Goal: Information Seeking & Learning: Learn about a topic

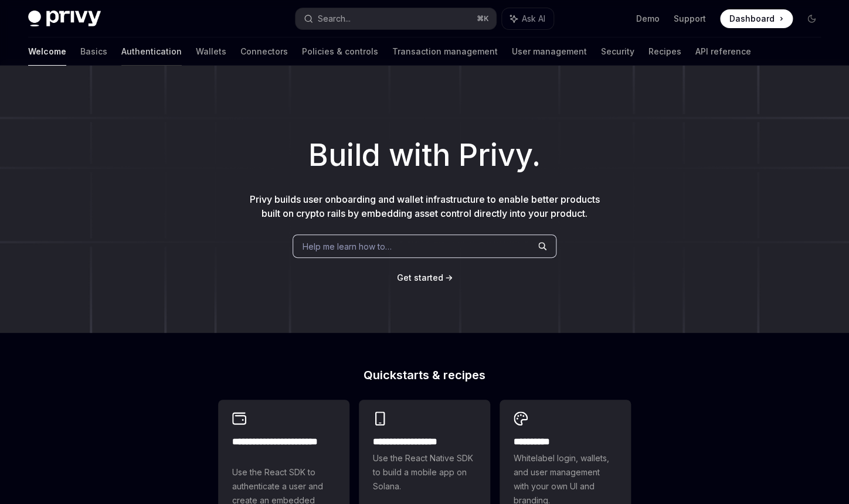
click at [121, 51] on link "Authentication" at bounding box center [151, 52] width 60 height 28
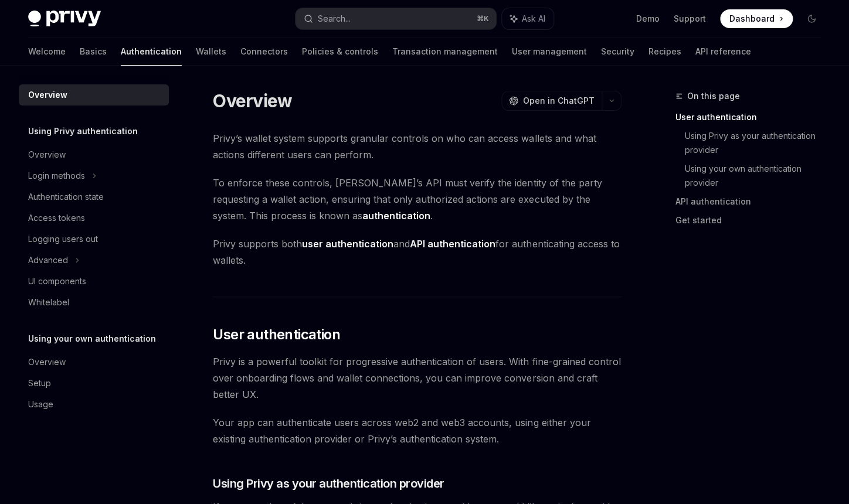
click at [54, 52] on div "Welcome Basics Authentication Wallets Connectors Policies & controls Transactio…" at bounding box center [389, 52] width 723 height 28
click at [80, 49] on link "Basics" at bounding box center [93, 52] width 27 height 28
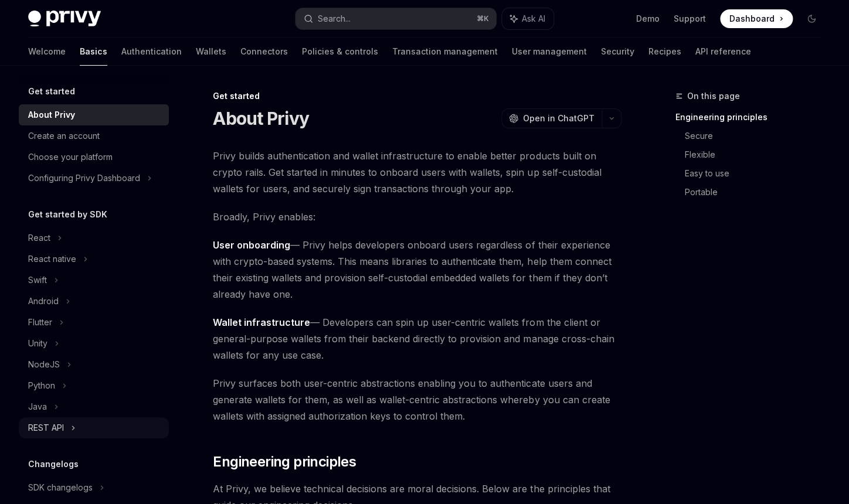
click at [66, 425] on div "REST API" at bounding box center [94, 427] width 150 height 21
type textarea "*"
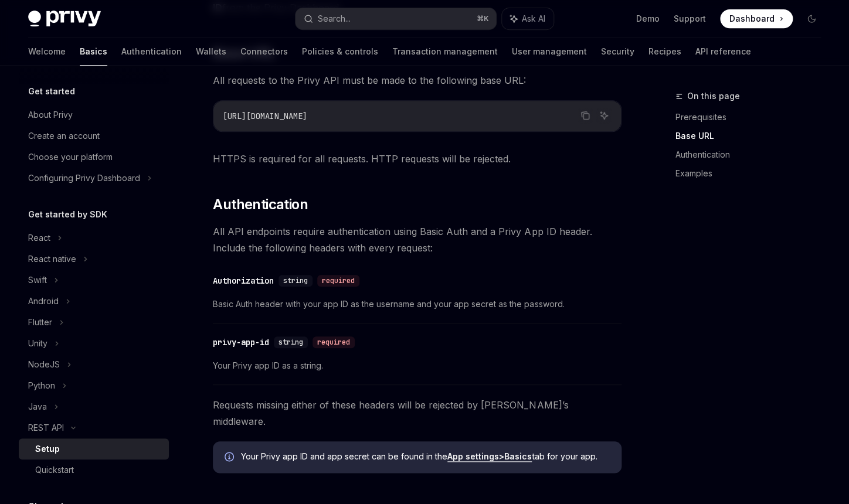
scroll to position [244, 0]
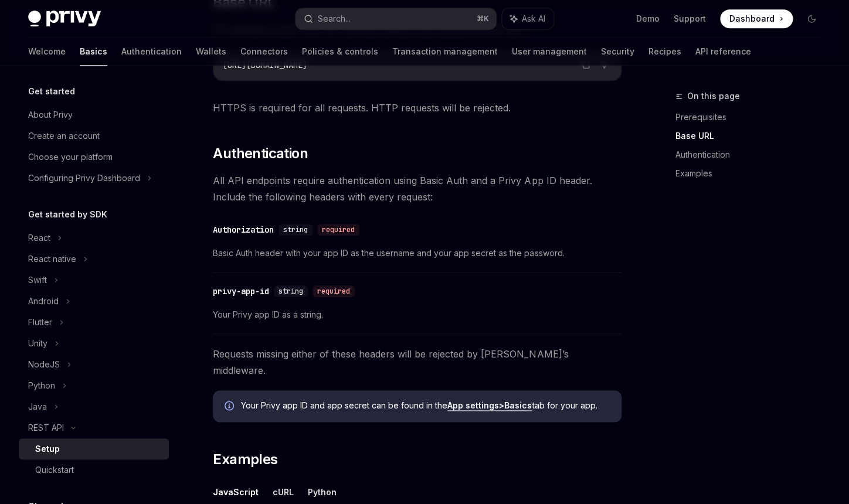
click at [516, 400] on strong "Basics" at bounding box center [518, 405] width 28 height 10
